Goal: Check status: Check status

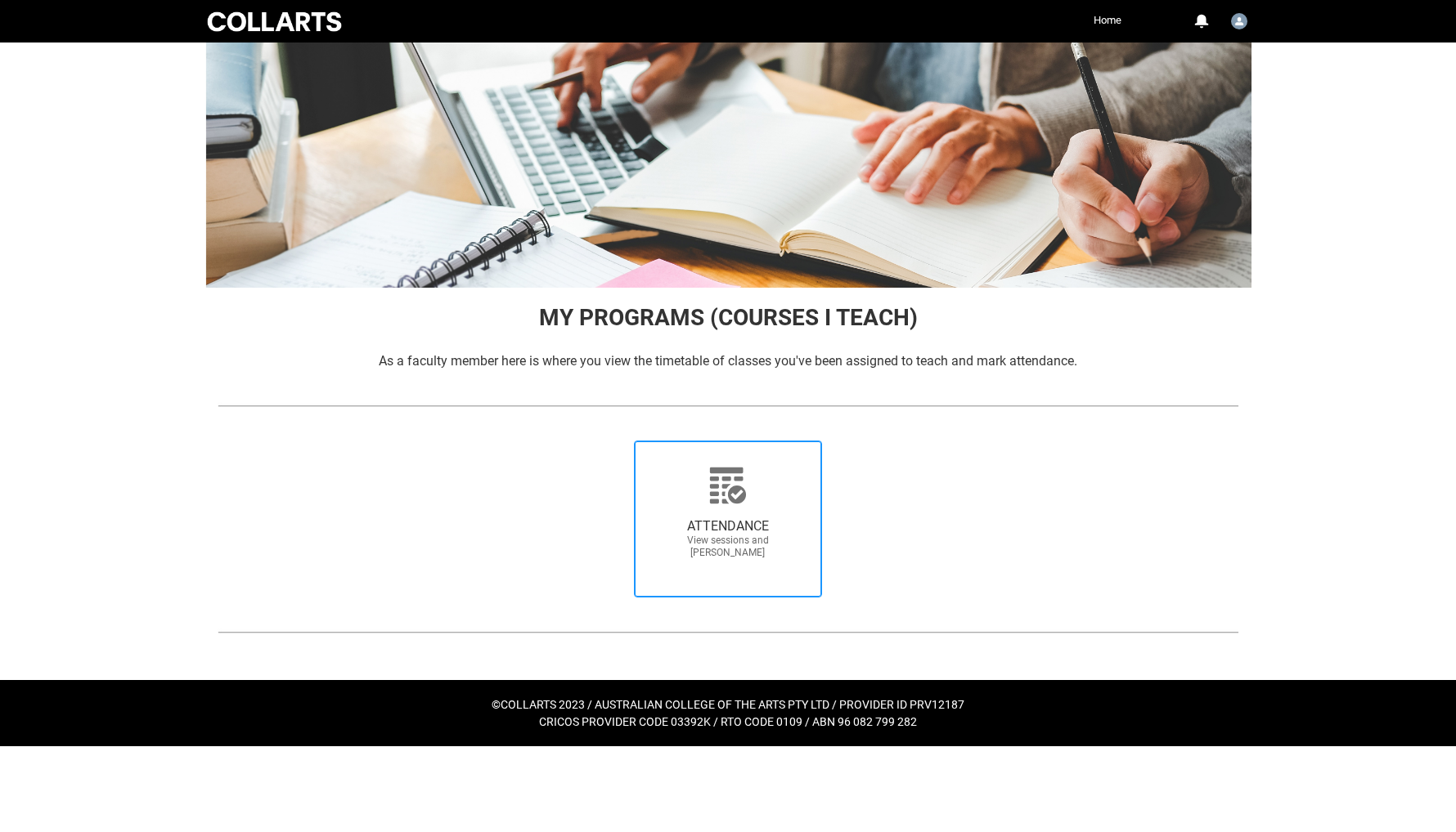
click at [738, 481] on icon at bounding box center [728, 485] width 39 height 39
click at [610, 440] on input "ATTENDANCE View sessions and [PERSON_NAME]" at bounding box center [609, 439] width 1 height 1
radio input "true"
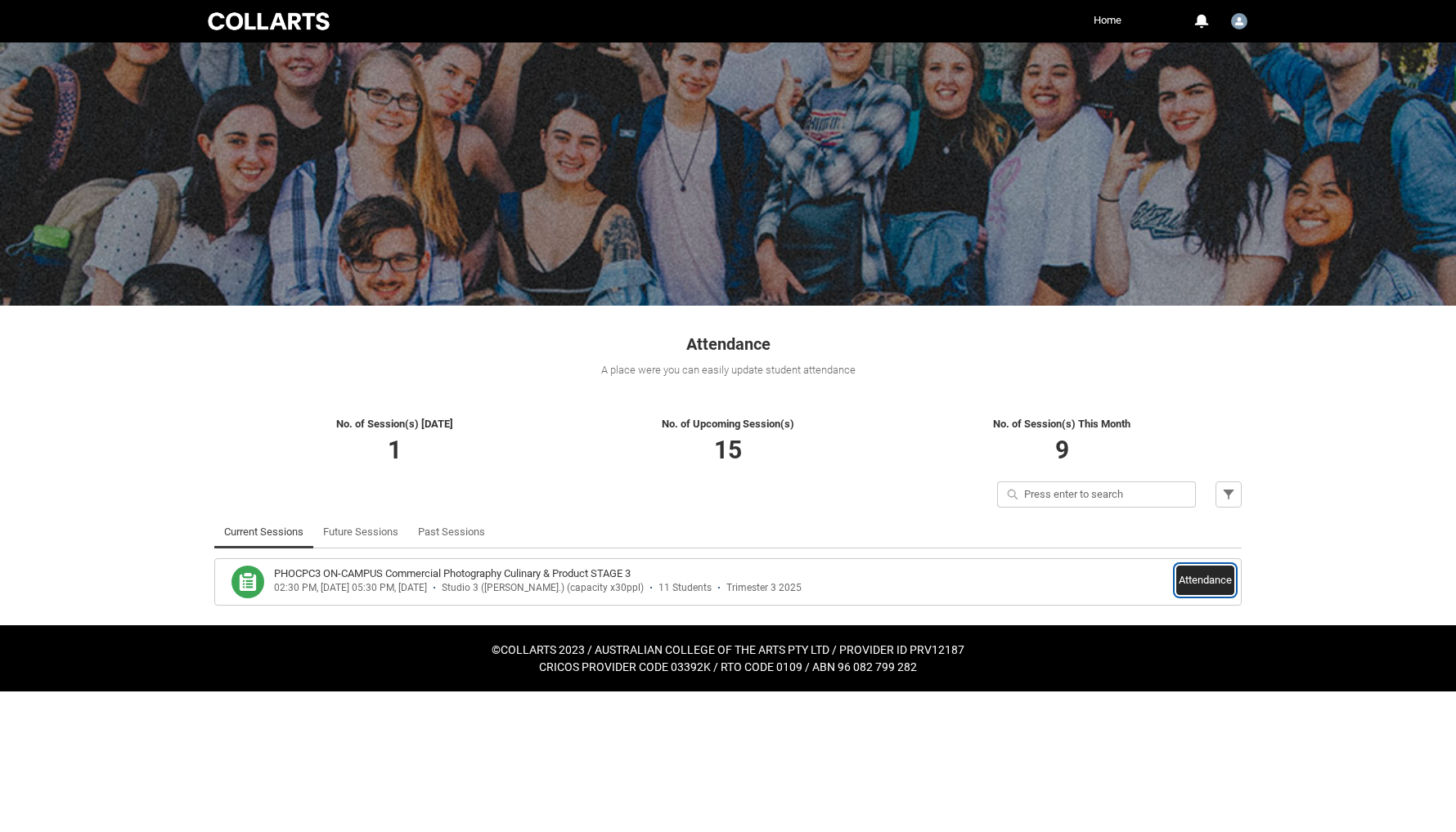
click at [1195, 576] on button "Attendance" at bounding box center [1206, 580] width 58 height 30
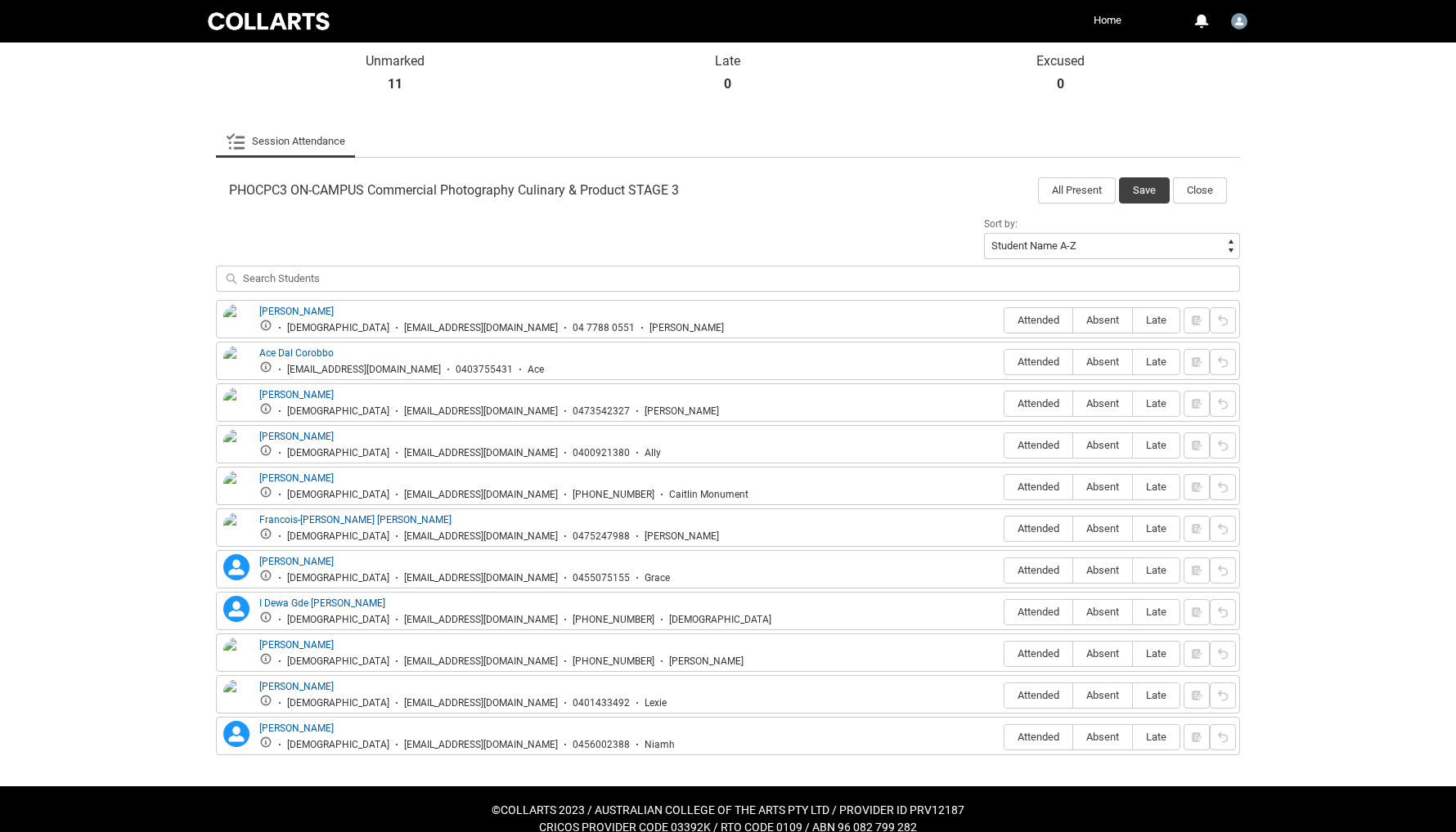
scroll to position [431, 0]
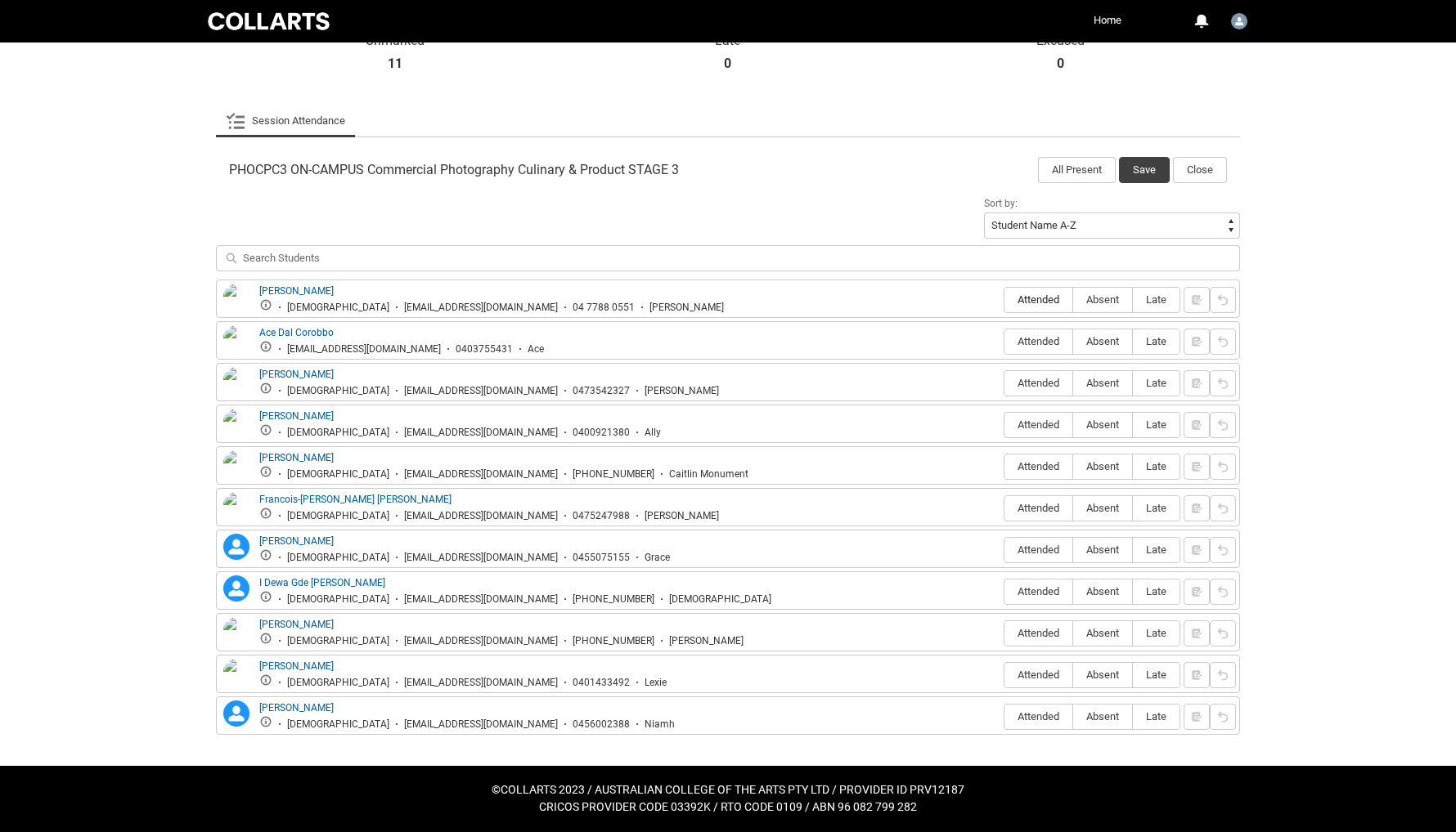
click at [1028, 296] on span "Attended" at bounding box center [1039, 300] width 68 height 12
click at [1004, 299] on input "Attended" at bounding box center [1004, 299] width 1 height 1
type lightning-radio-group "Attended"
radio input "true"
click at [1037, 346] on span "Attended" at bounding box center [1039, 341] width 68 height 12
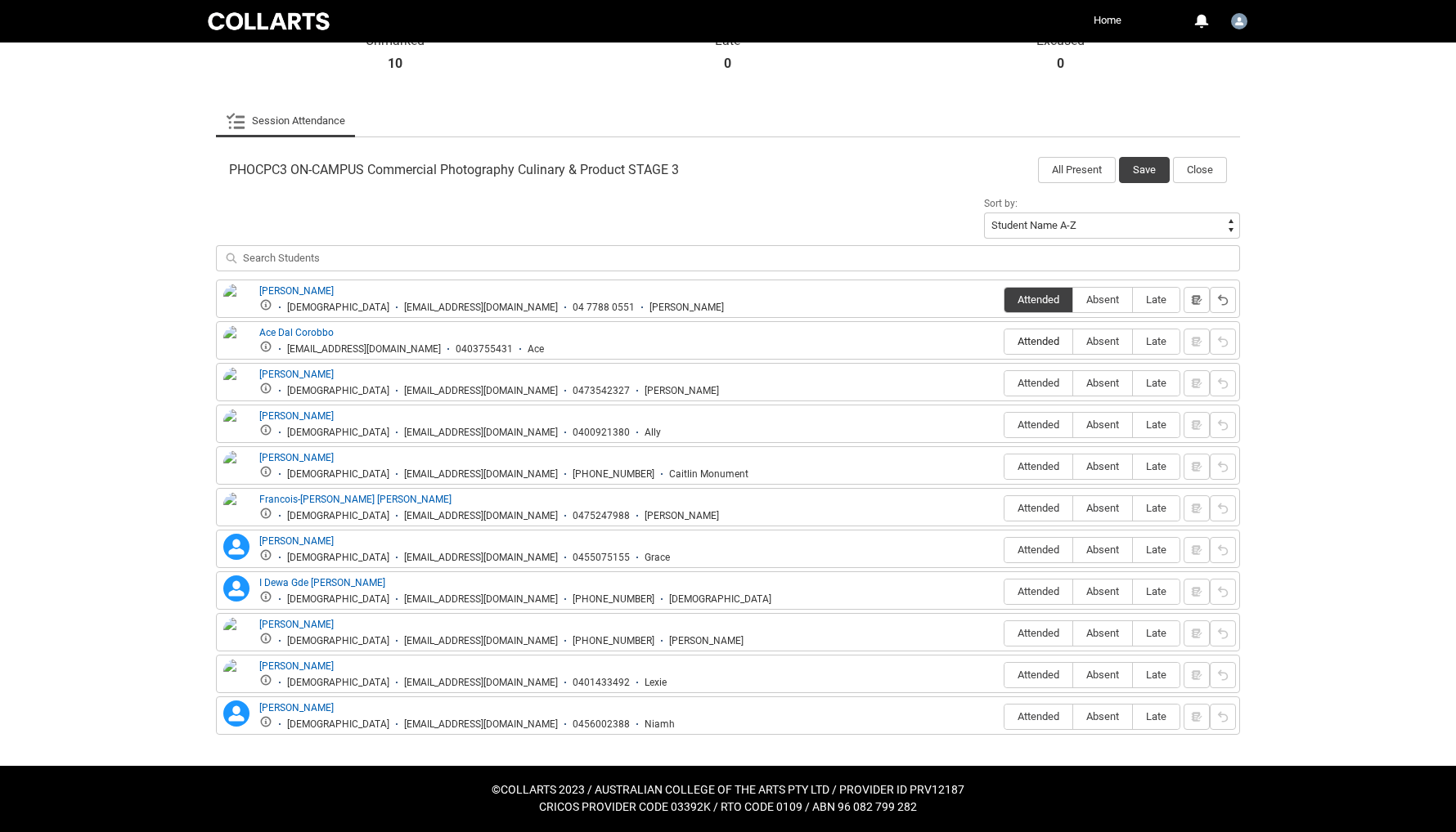
click at [1004, 341] on input "Attended" at bounding box center [1004, 341] width 1 height 1
type lightning-radio-group "Attended"
radio input "true"
click at [1036, 385] on span "Attended" at bounding box center [1039, 383] width 68 height 12
click at [1004, 383] on input "Attended" at bounding box center [1004, 382] width 1 height 1
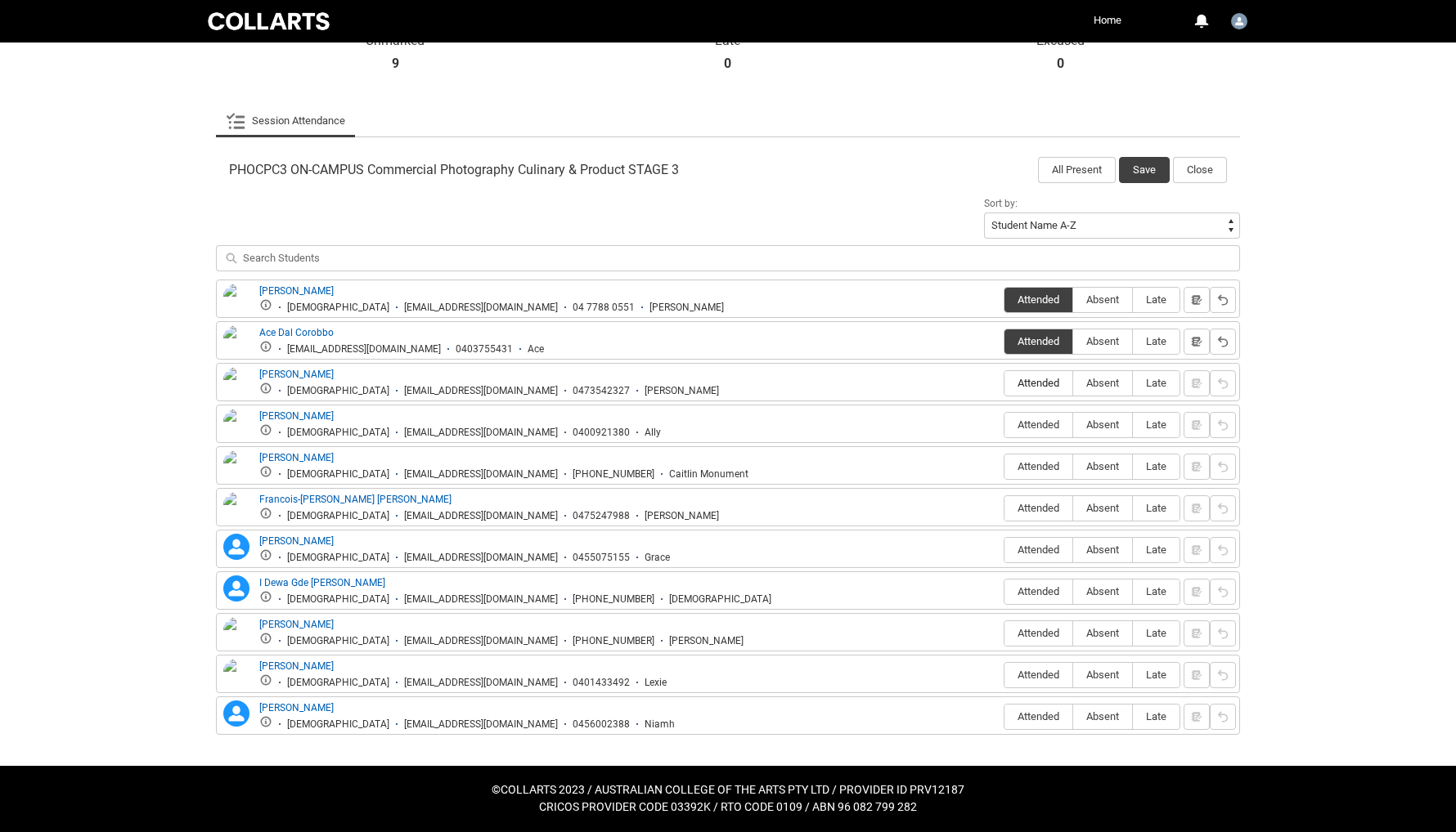
type lightning-radio-group "Attended"
radio input "true"
click at [1044, 423] on span "Attended" at bounding box center [1039, 425] width 68 height 12
click at [1004, 424] on input "Attended" at bounding box center [1004, 424] width 1 height 1
type lightning-radio-group "Attended"
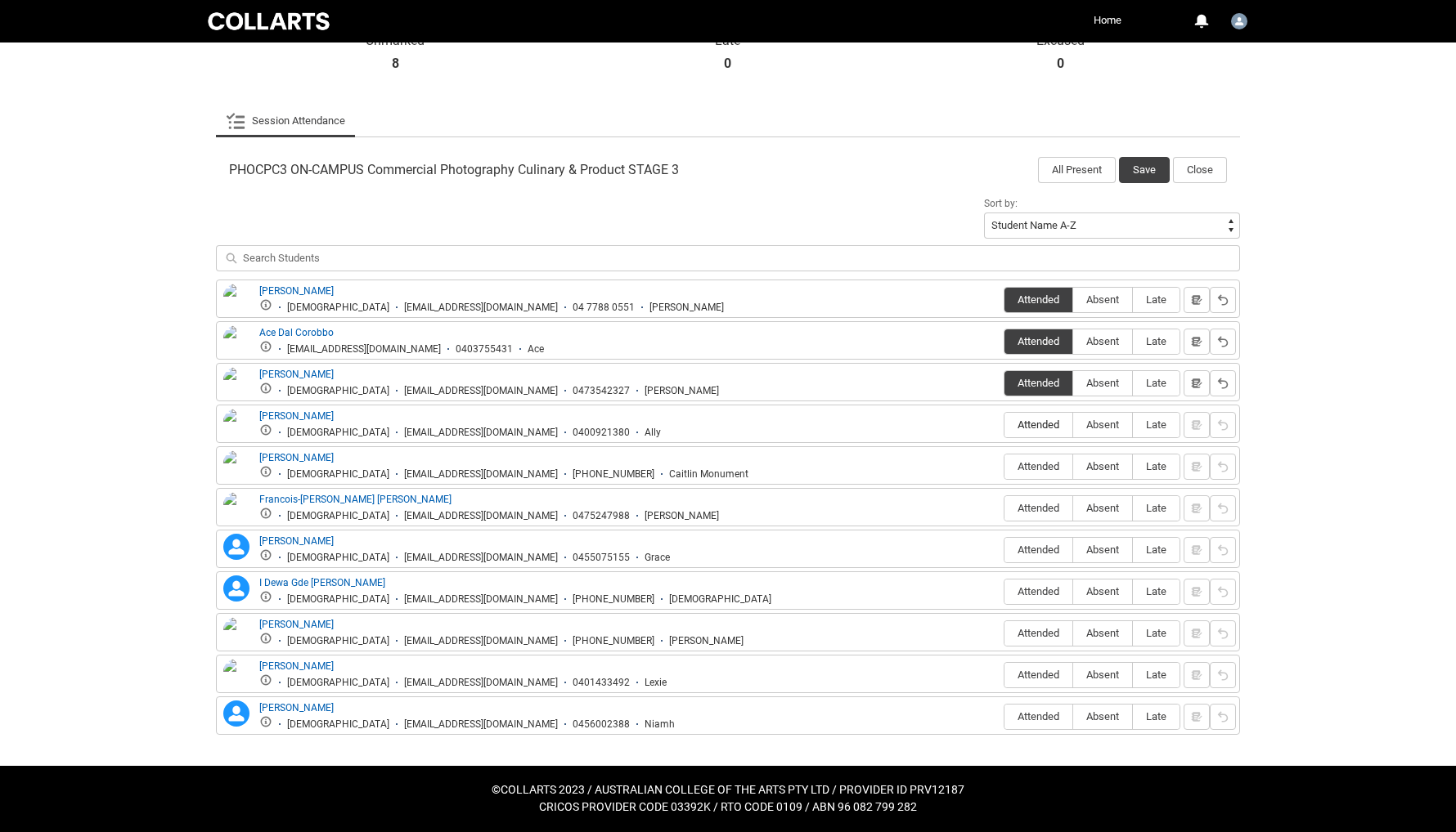
radio input "true"
click at [1089, 468] on span "Absent" at bounding box center [1102, 466] width 59 height 12
click at [1073, 467] on input "Absent" at bounding box center [1073, 466] width 1 height 1
type lightning-radio-group "Absent"
radio input "true"
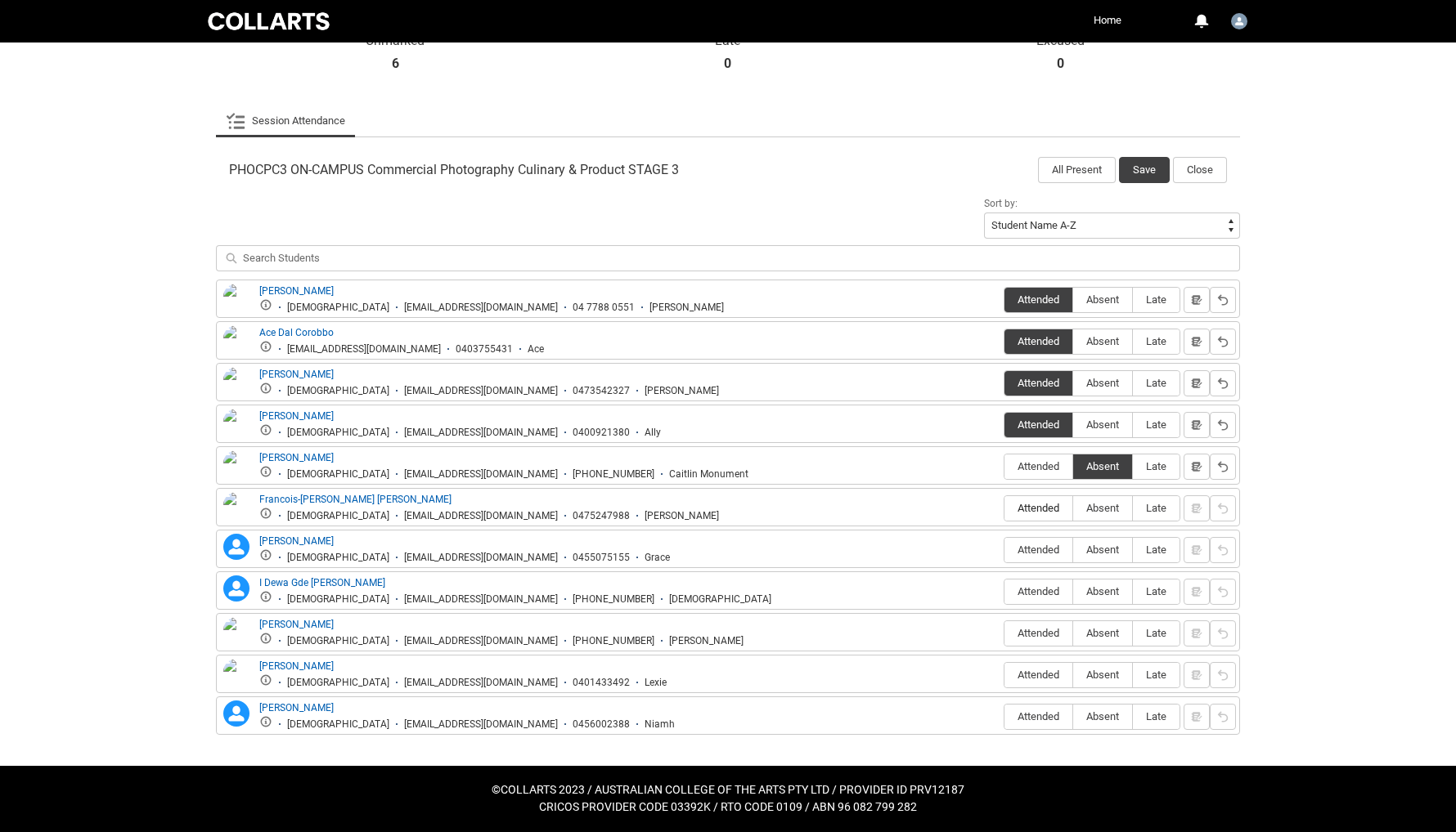
click at [1049, 509] on span "Attended" at bounding box center [1039, 508] width 68 height 12
click at [1004, 508] on input "Attended" at bounding box center [1004, 508] width 1 height 1
type lightning-radio-group "Attended"
radio input "true"
click at [1085, 550] on span "Absent" at bounding box center [1102, 549] width 59 height 12
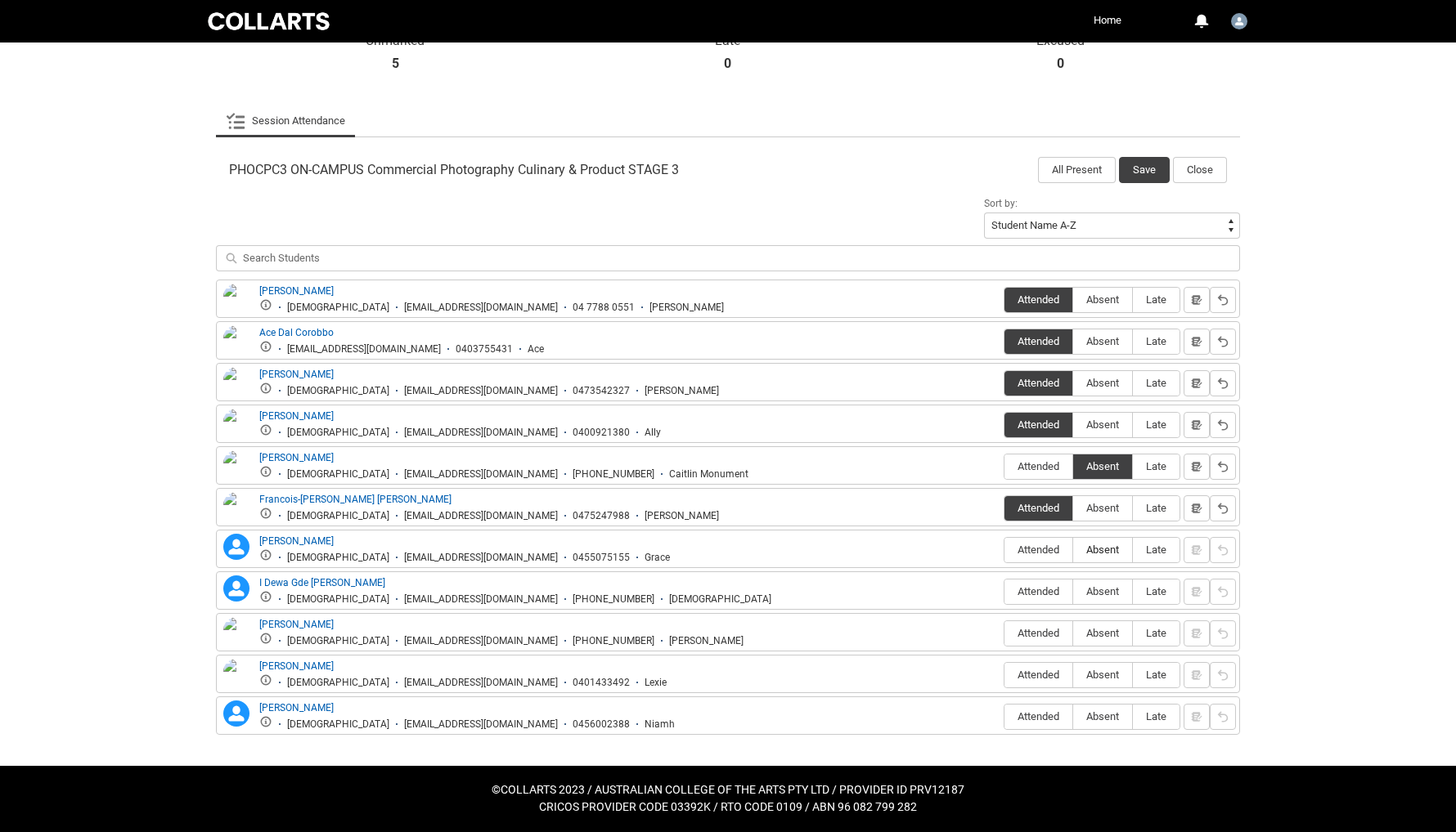
click at [1073, 550] on input "Absent" at bounding box center [1073, 549] width 1 height 1
type lightning-radio-group "Absent"
radio input "true"
click at [1050, 593] on span "Attended" at bounding box center [1039, 591] width 68 height 12
click at [1004, 592] on input "Attended" at bounding box center [1004, 591] width 1 height 1
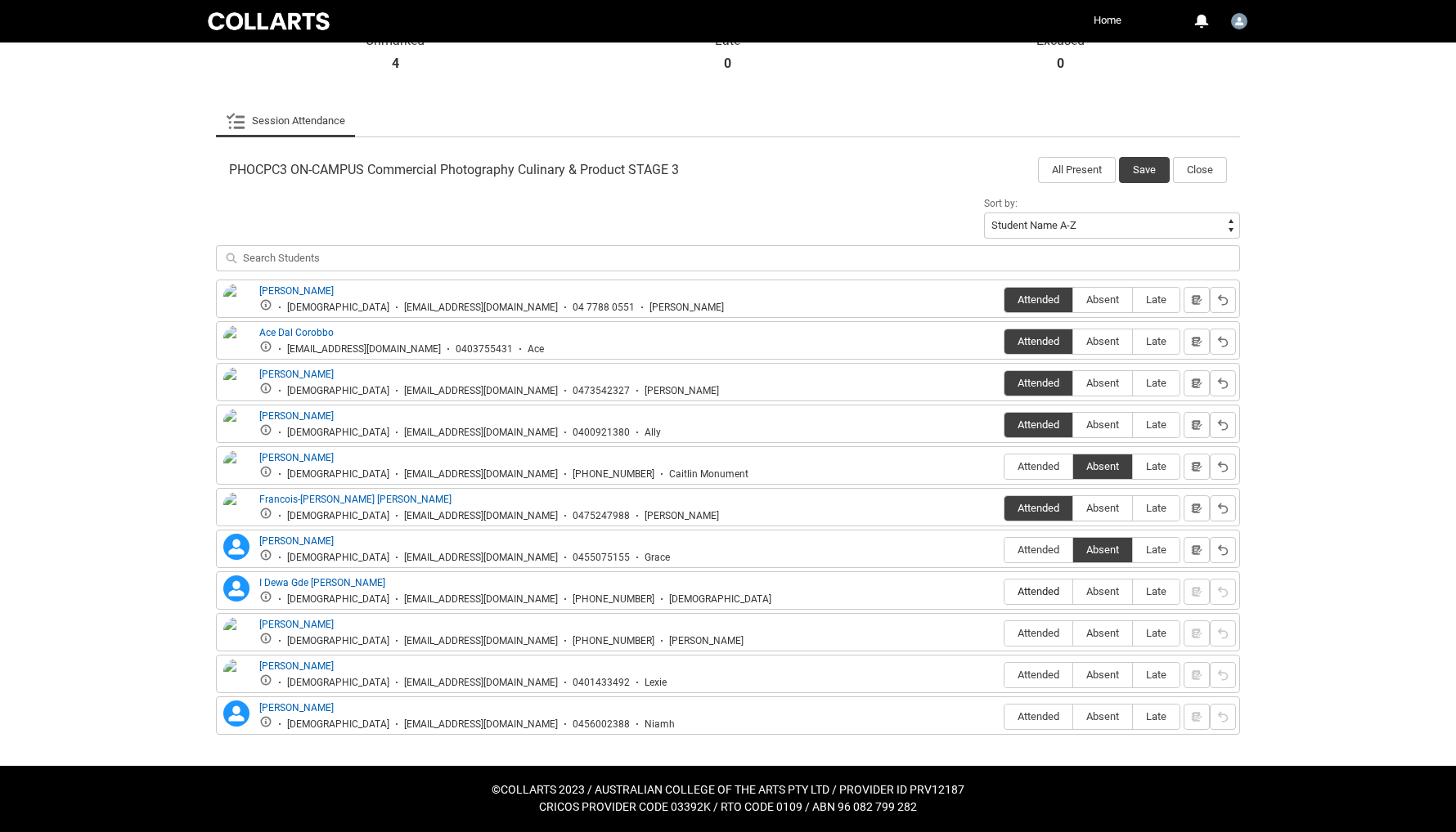
type lightning-radio-group "Attended"
radio input "true"
click at [1041, 639] on span "Attended" at bounding box center [1039, 633] width 68 height 12
click at [1004, 634] on input "Attended" at bounding box center [1004, 633] width 1 height 1
type lightning-radio-group "Attended"
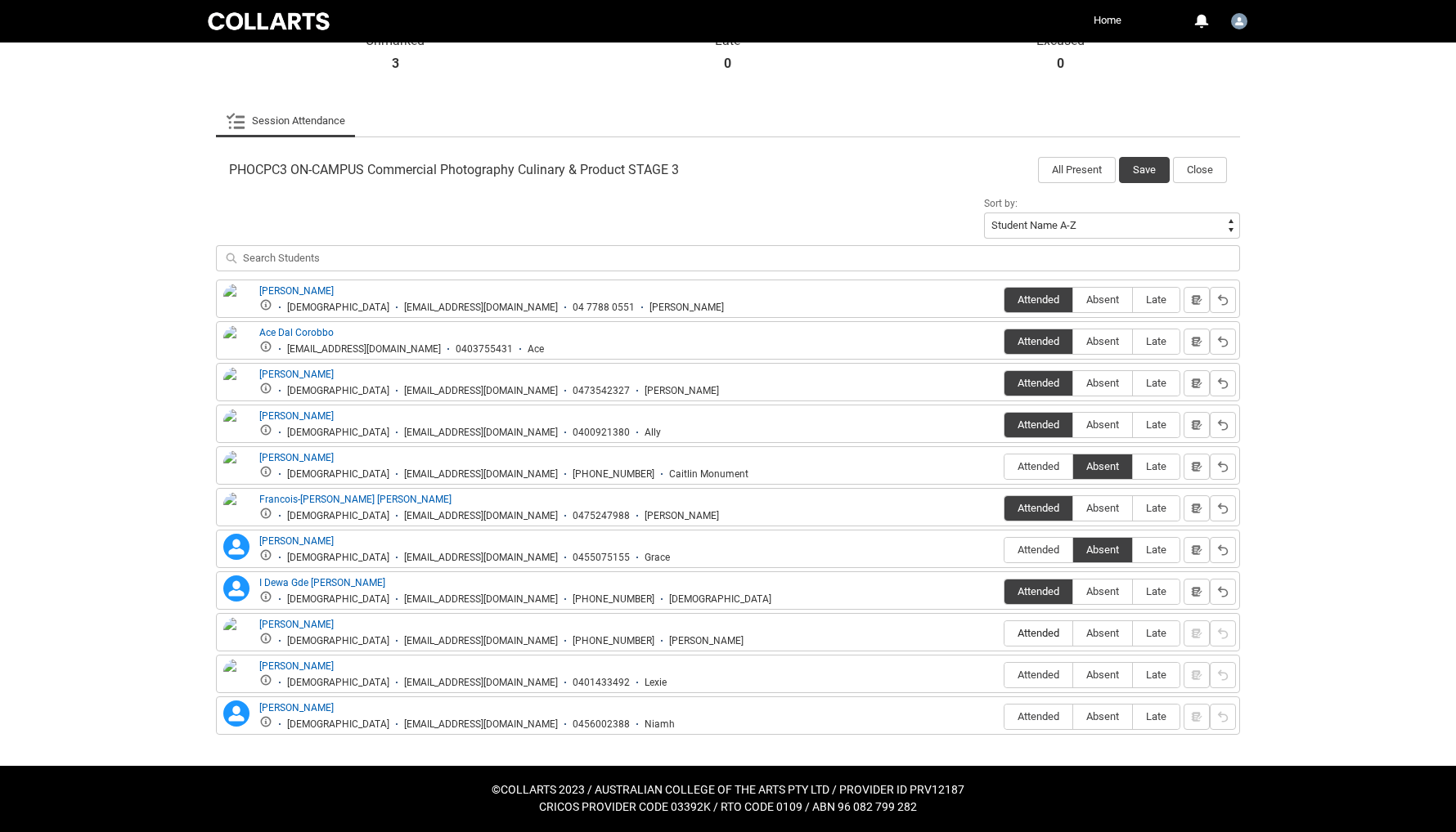
radio input "true"
click at [1038, 676] on span "Attended" at bounding box center [1039, 674] width 68 height 12
click at [1004, 675] on input "Attended" at bounding box center [1004, 674] width 1 height 1
type lightning-radio-group "Attended"
radio input "true"
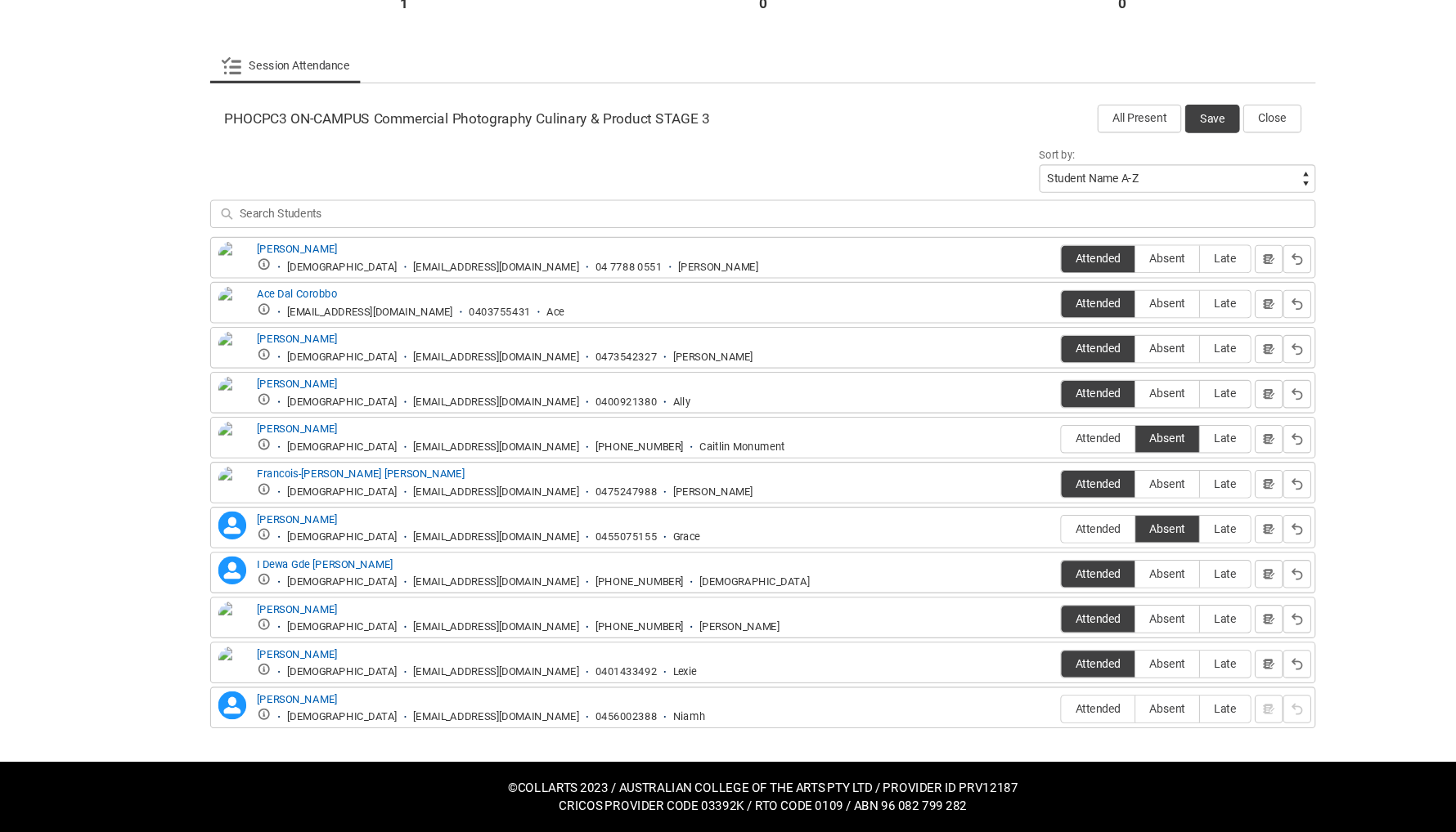
scroll to position [429, 0]
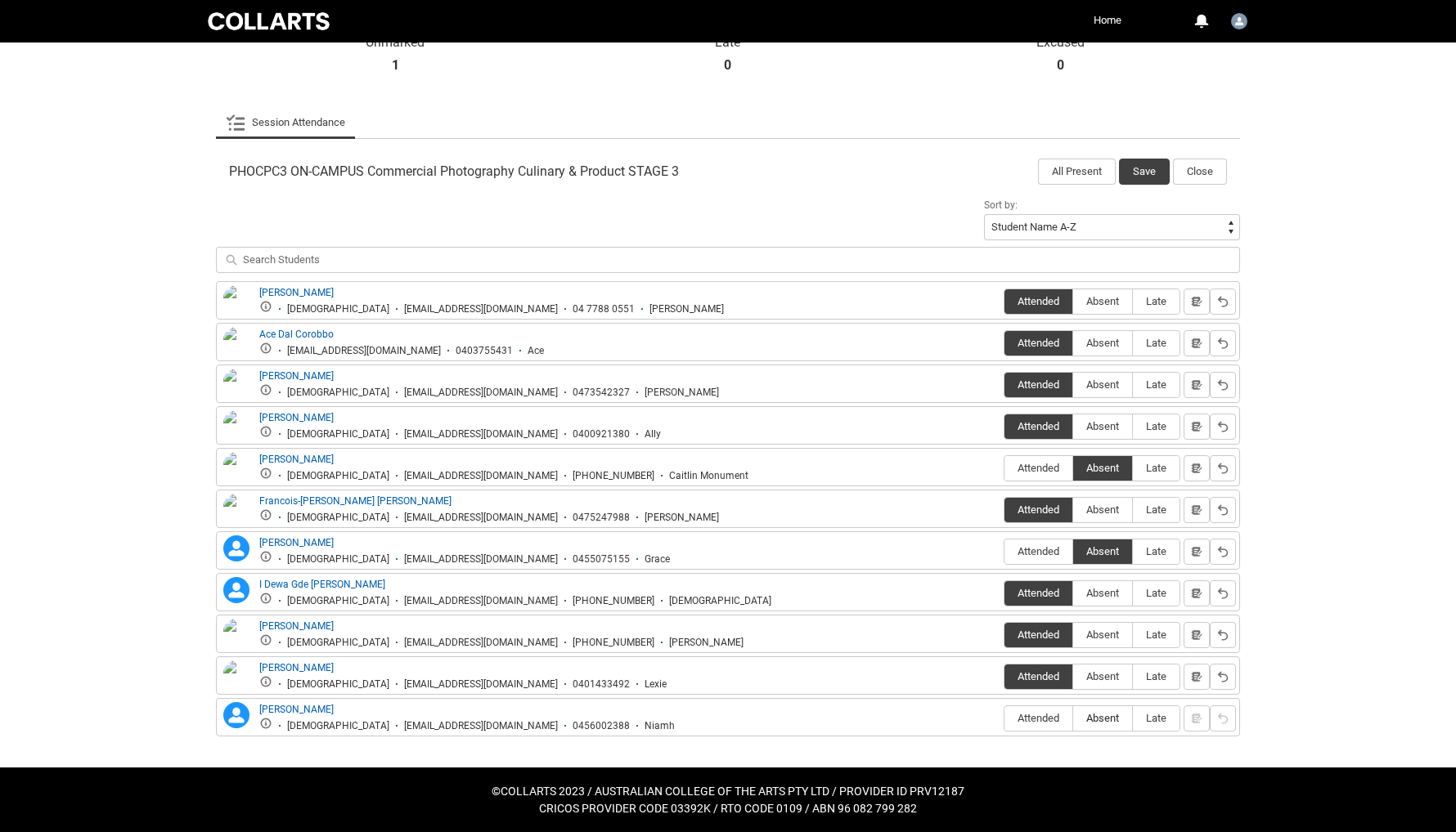
click at [1084, 719] on span "Absent" at bounding box center [1102, 718] width 59 height 12
click at [1073, 719] on input "Absent" at bounding box center [1073, 718] width 1 height 1
type lightning-radio-group "Absent"
radio input "true"
click at [1136, 173] on button "Save" at bounding box center [1144, 171] width 51 height 26
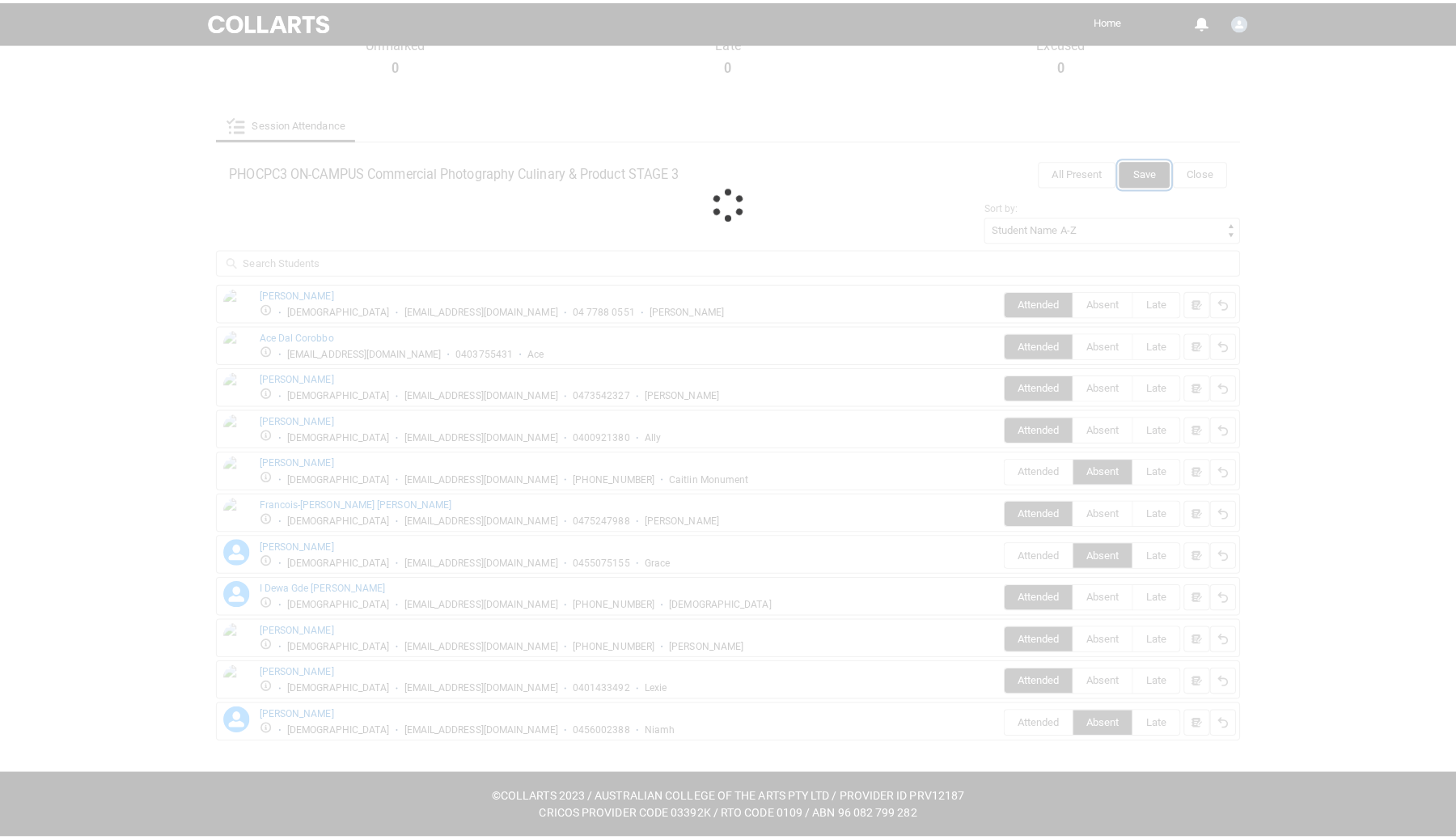
scroll to position [0, 0]
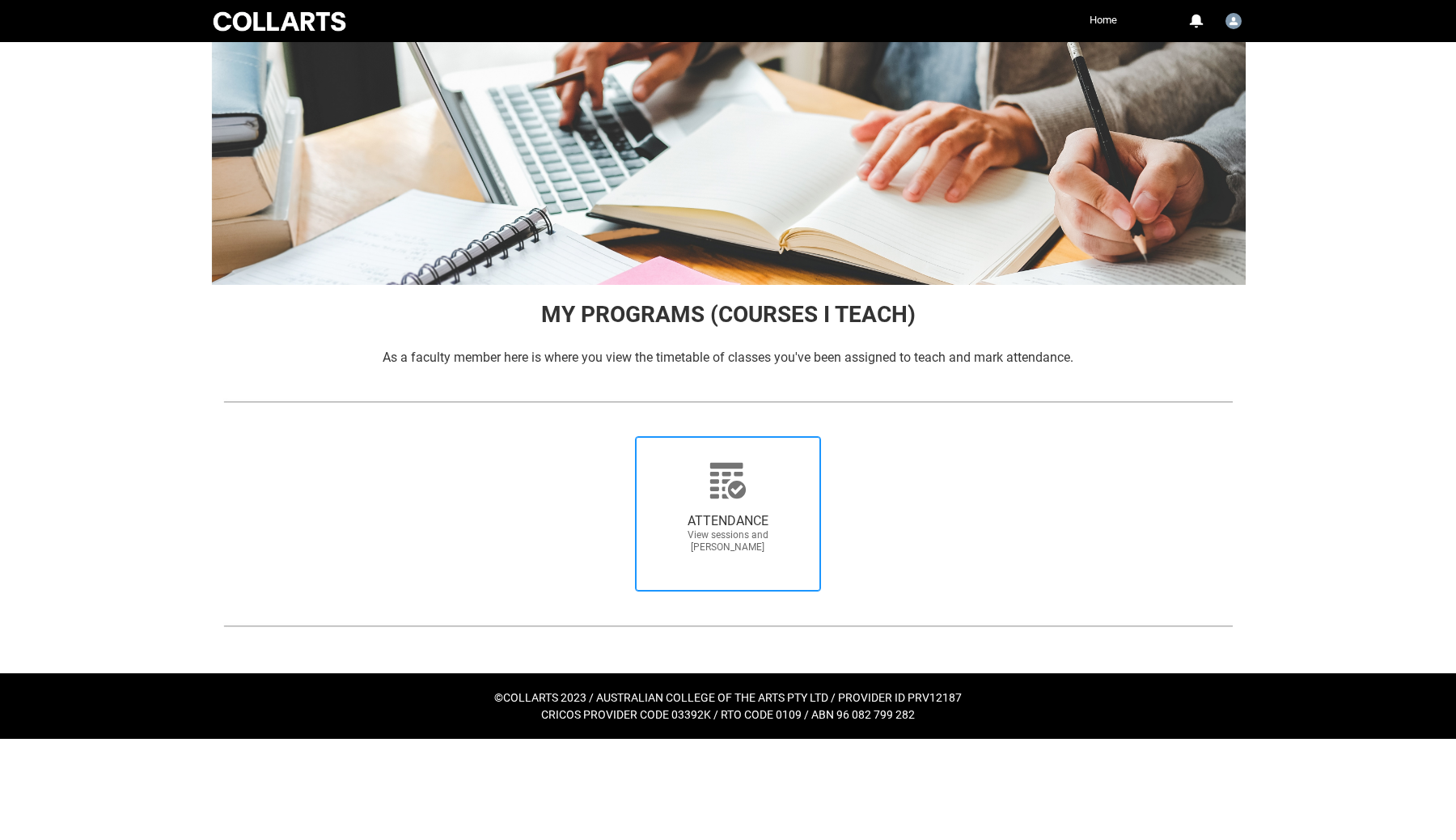
click at [722, 512] on span "ATTENDANCE View sessions and [PERSON_NAME]" at bounding box center [728, 532] width 155 height 67
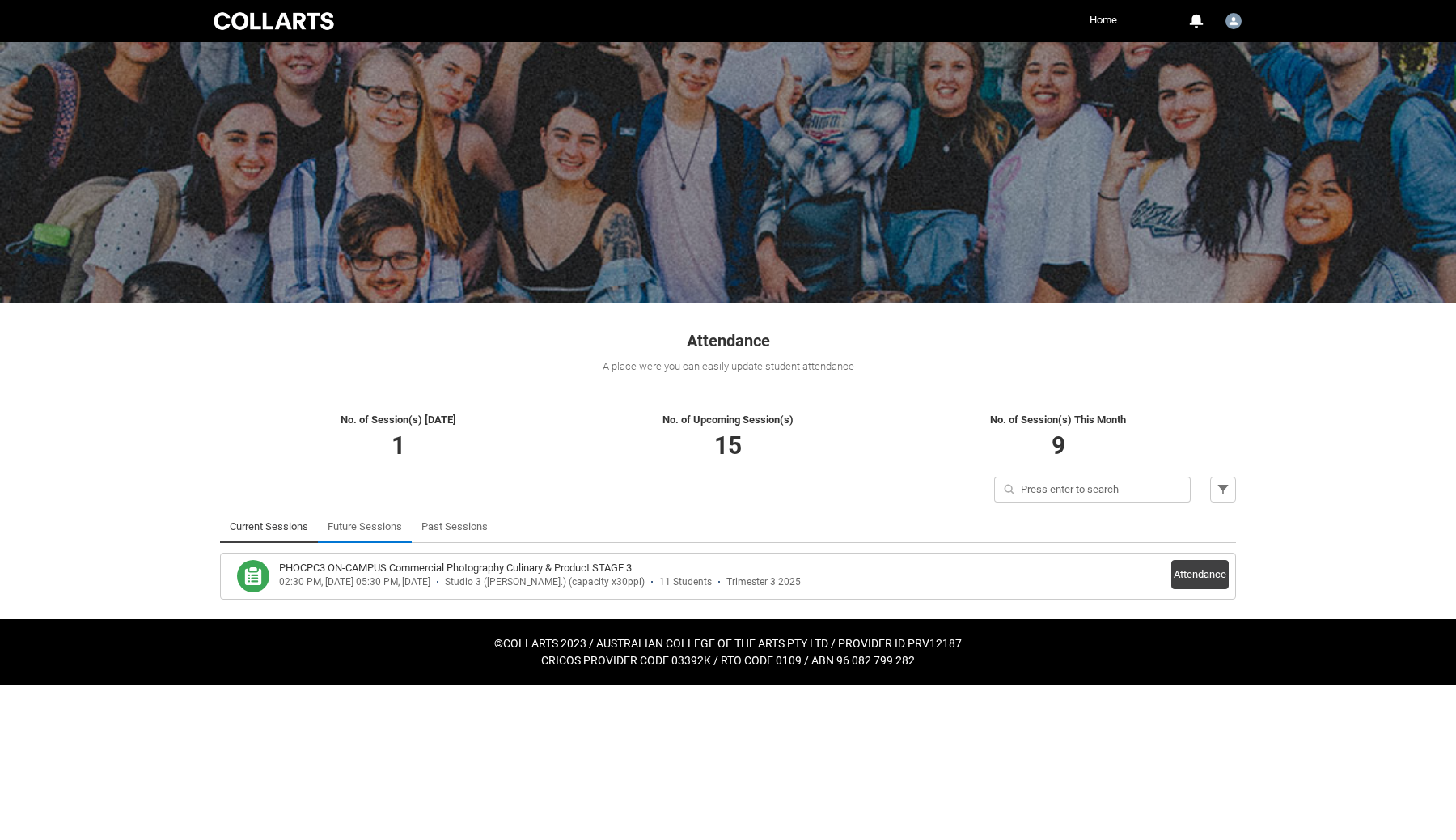
click at [376, 531] on link "Future Sessions" at bounding box center [365, 527] width 74 height 32
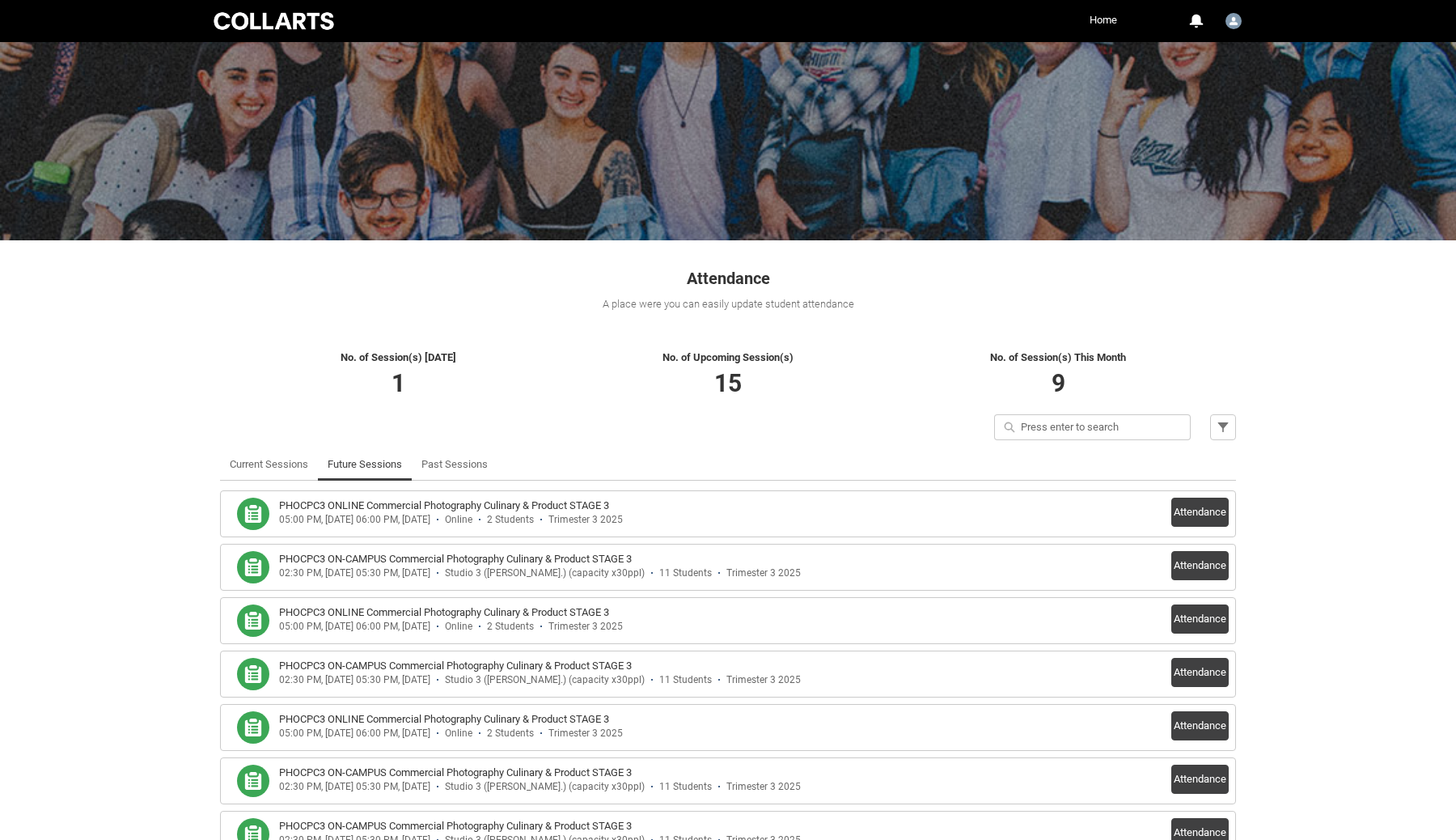
scroll to position [64, 0]
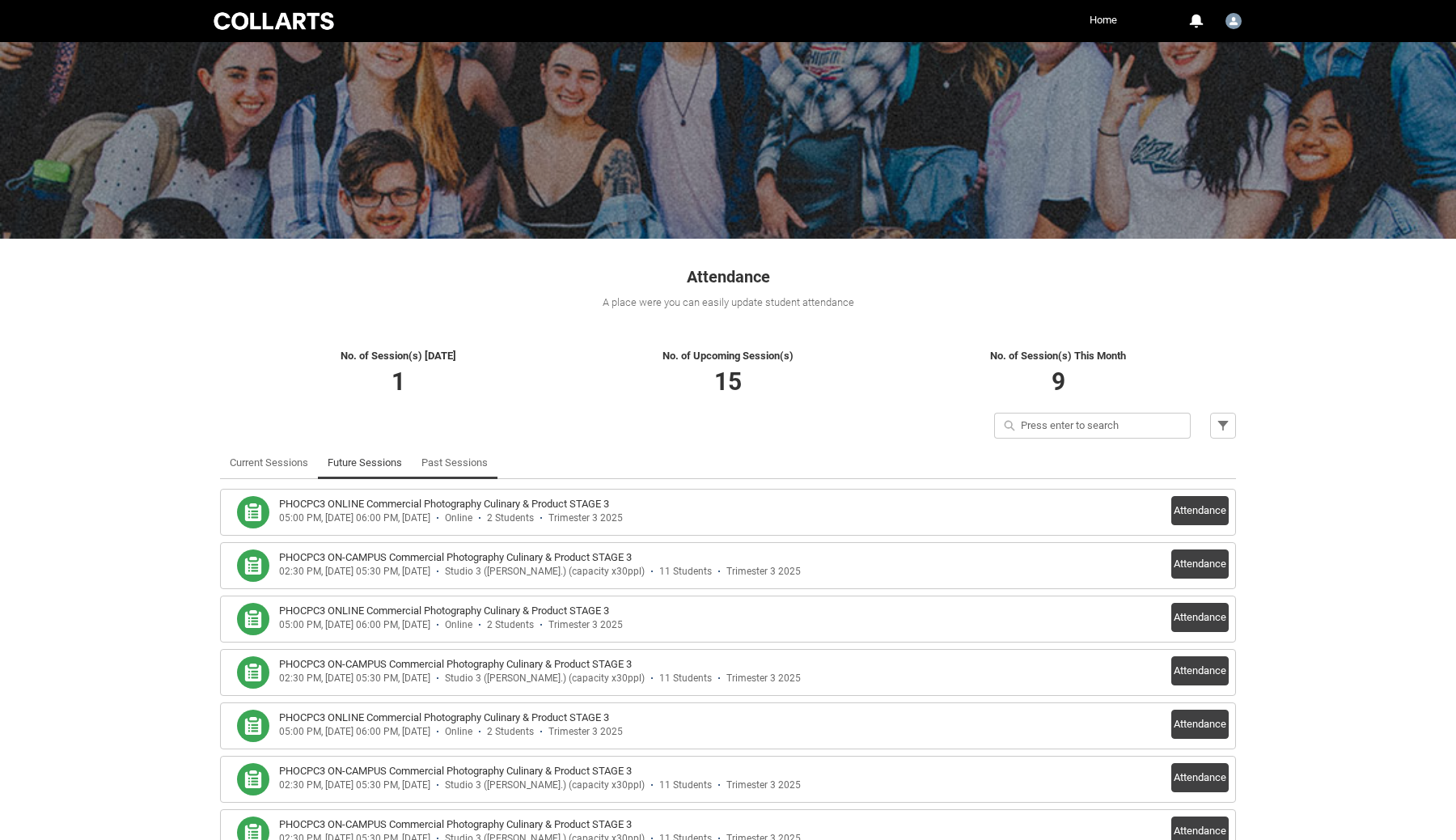
click at [452, 456] on link "Past Sessions" at bounding box center [454, 463] width 67 height 32
click at [1189, 515] on button "Attendance" at bounding box center [1200, 510] width 57 height 29
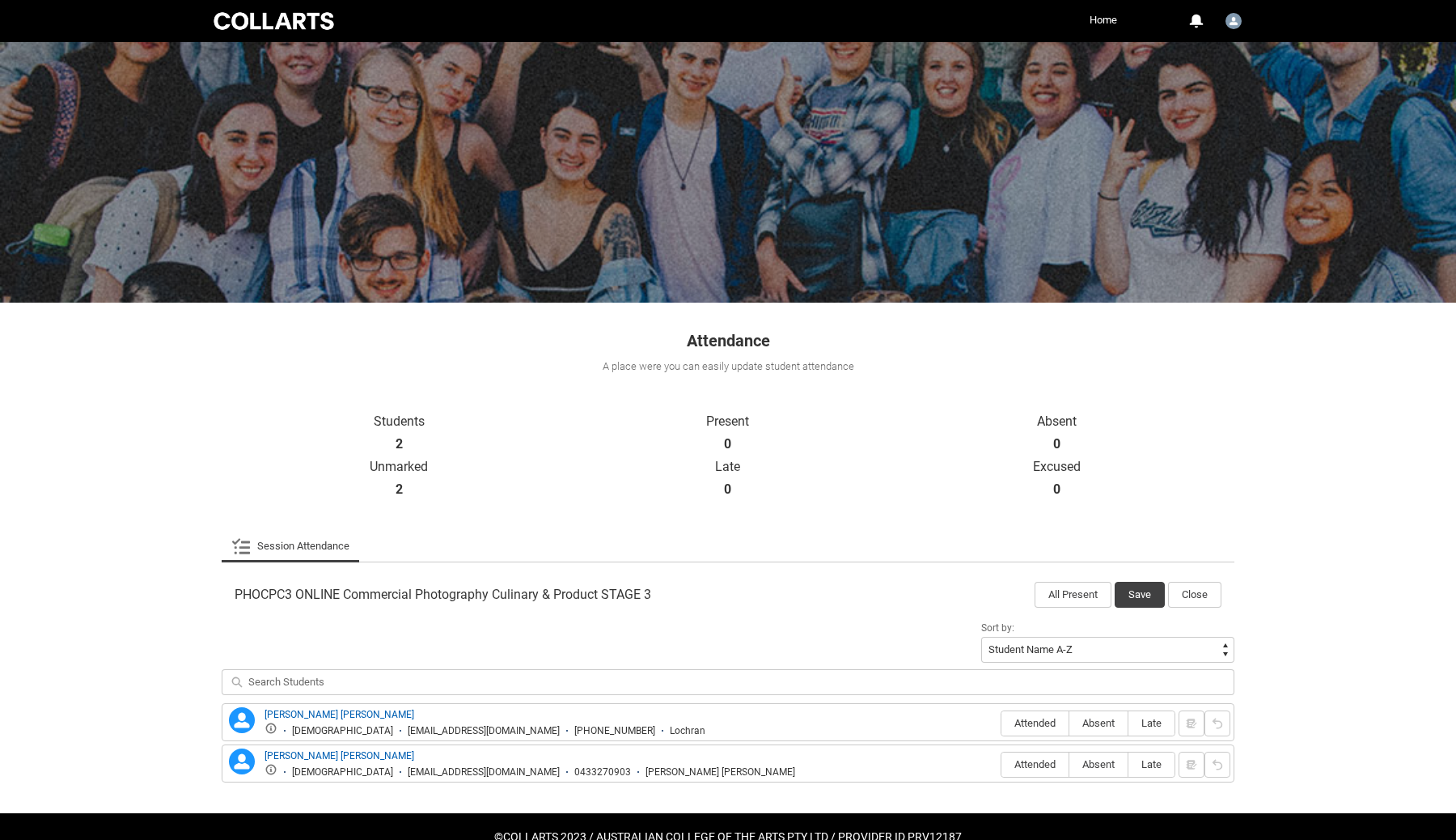
scroll to position [38, 0]
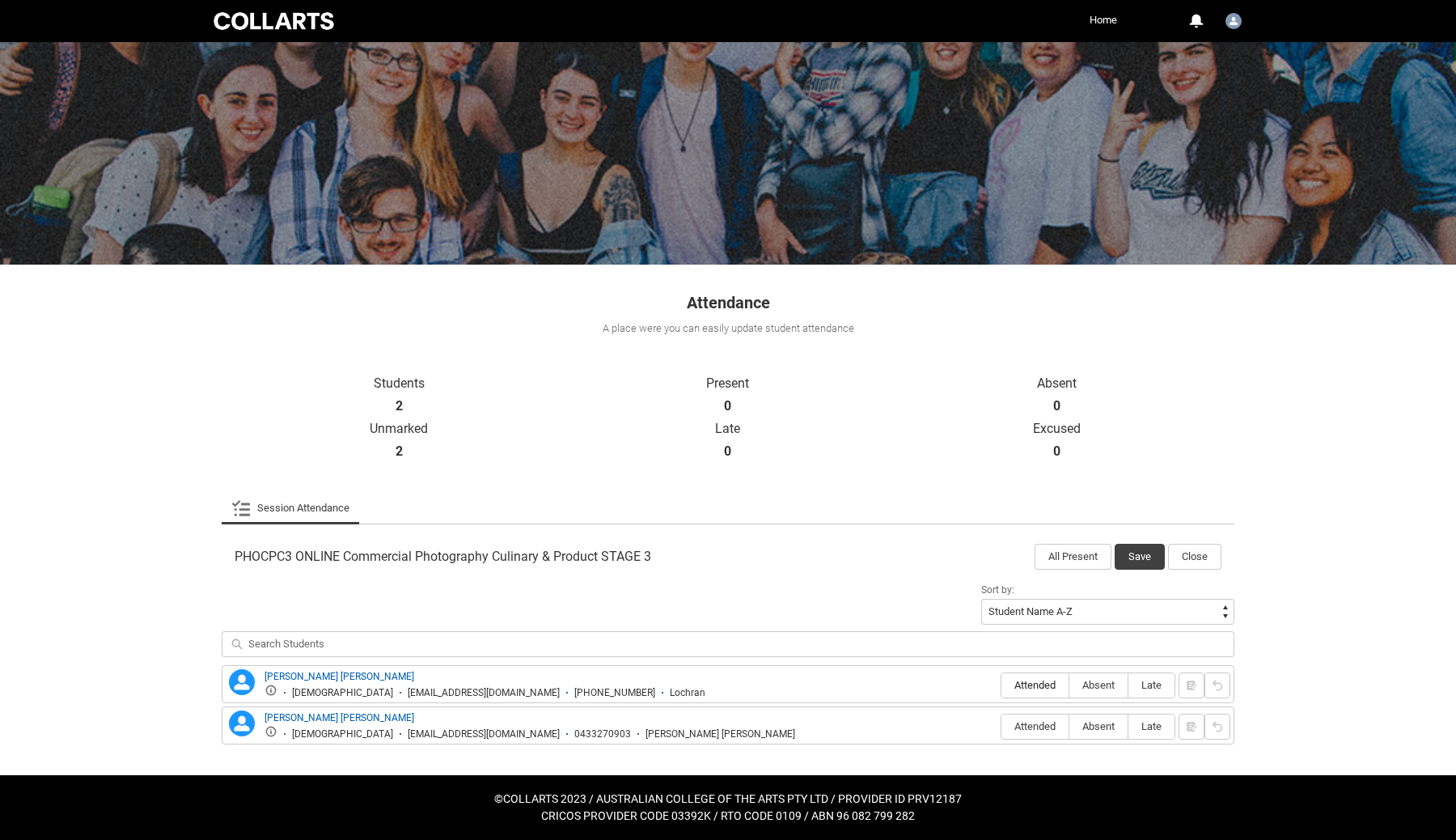
click at [1039, 678] on span "Attended" at bounding box center [1036, 684] width 67 height 12
click at [1002, 684] on input "Attended" at bounding box center [1001, 684] width 1 height 1
type lightning-radio-group "Attended"
radio input "true"
click at [1041, 720] on span "Attended" at bounding box center [1036, 725] width 67 height 12
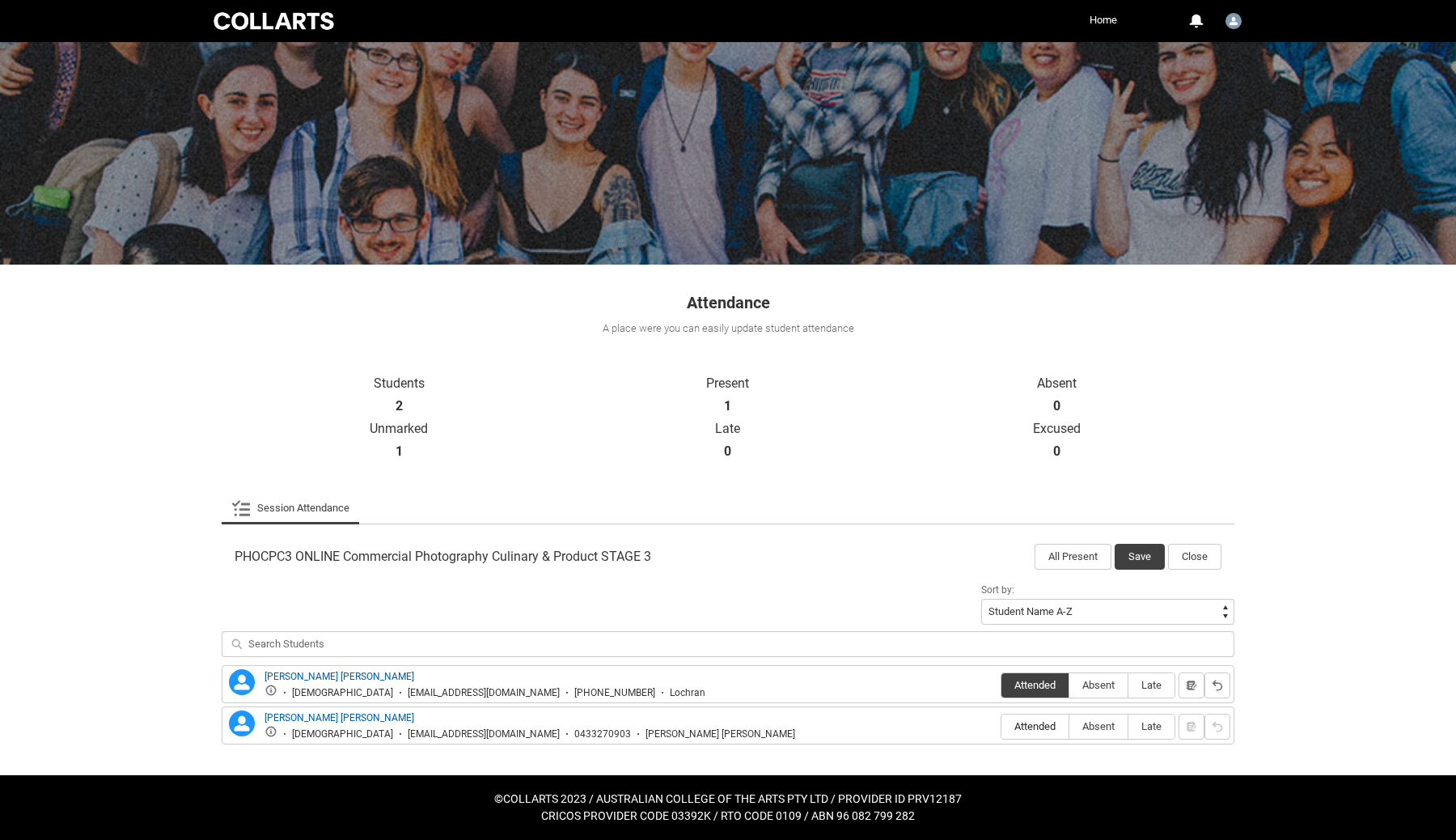
click at [1002, 725] on input "Attended" at bounding box center [1001, 725] width 1 height 1
type lightning-radio-group "Attended"
radio input "true"
click at [1141, 554] on button "Save" at bounding box center [1140, 556] width 51 height 26
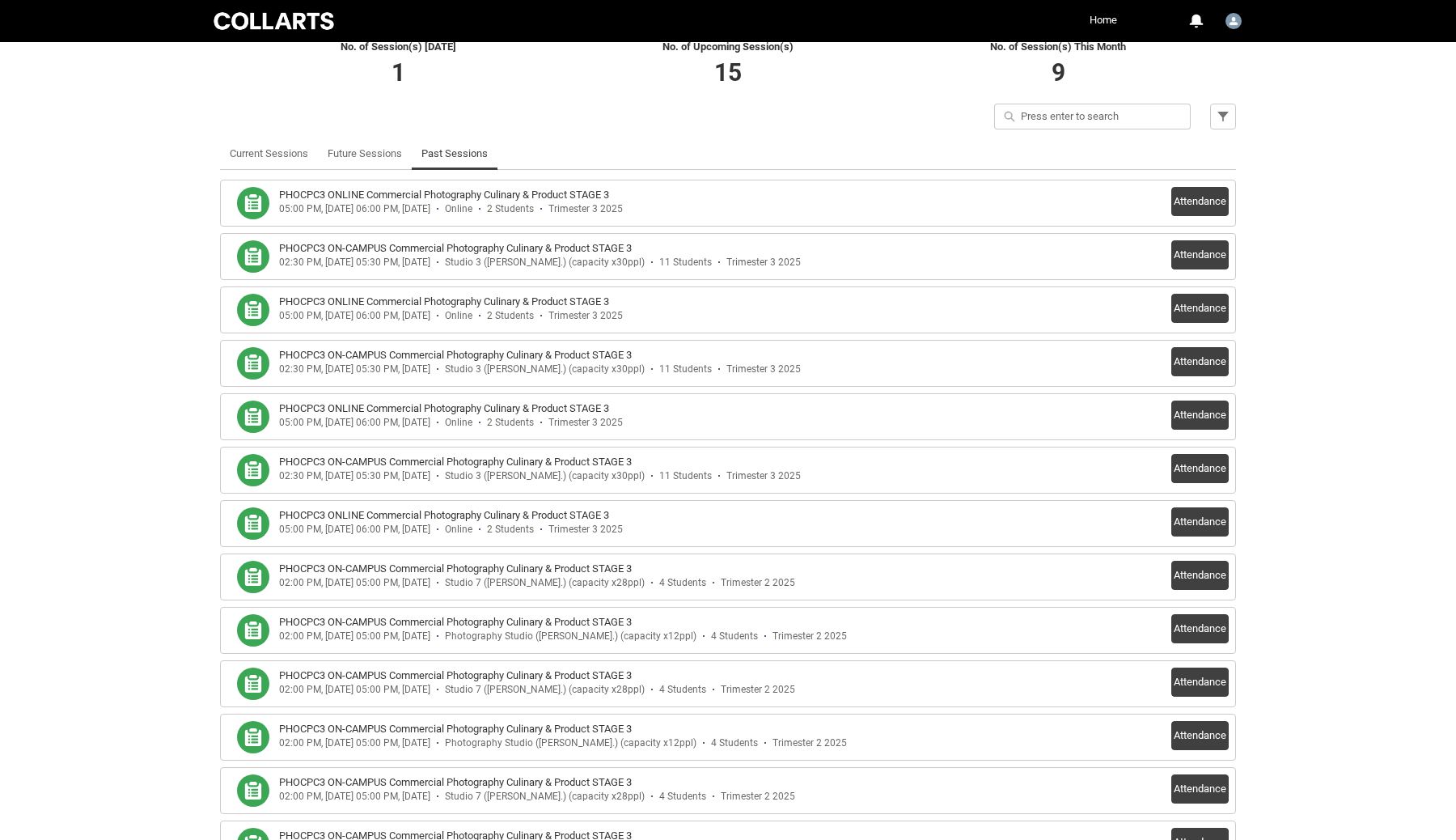
scroll to position [374, 0]
